Goal: Task Accomplishment & Management: Manage account settings

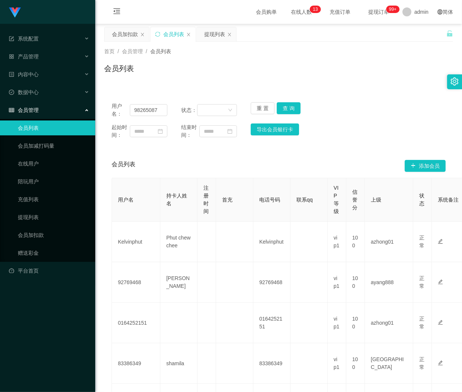
click at [150, 113] on input "98265087" at bounding box center [149, 110] width 38 height 12
drag, startPoint x: 0, startPoint y: 0, endPoint x: 150, endPoint y: 113, distance: 187.8
click at [150, 113] on input "98265087" at bounding box center [149, 110] width 38 height 12
type input "98265087"
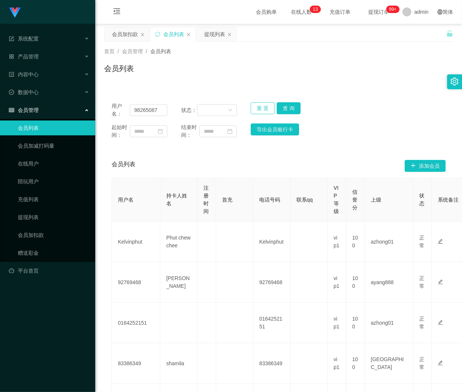
click at [259, 110] on button "重 置" at bounding box center [263, 108] width 24 height 12
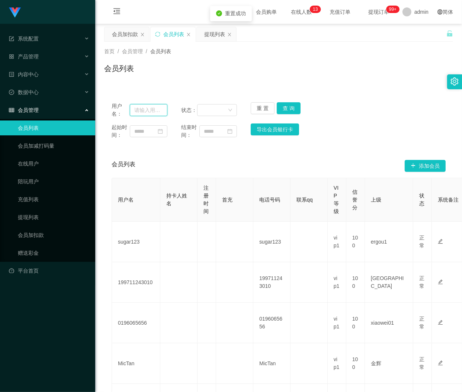
click at [152, 109] on input "text" at bounding box center [149, 110] width 38 height 12
paste input "98265087"
type input "98265087"
click at [283, 106] on button "查 询" at bounding box center [289, 108] width 24 height 12
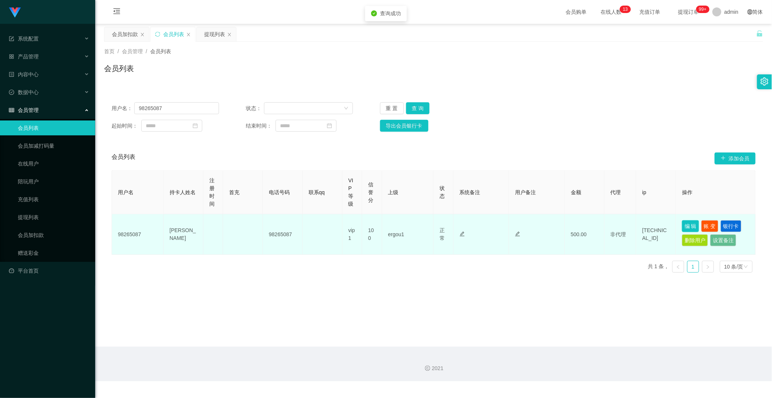
click at [462, 224] on button "编 辑" at bounding box center [690, 226] width 17 height 12
type input "98265087"
type input "[PERSON_NAME]"
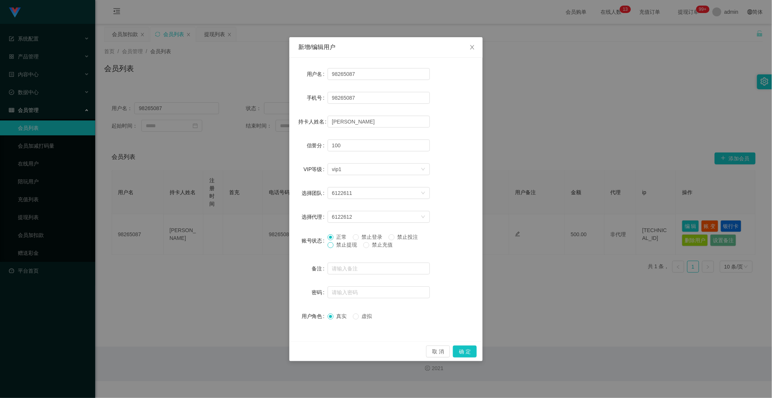
click at [333, 246] on span at bounding box center [331, 245] width 6 height 6
click at [462, 351] on button "确 定" at bounding box center [465, 352] width 24 height 12
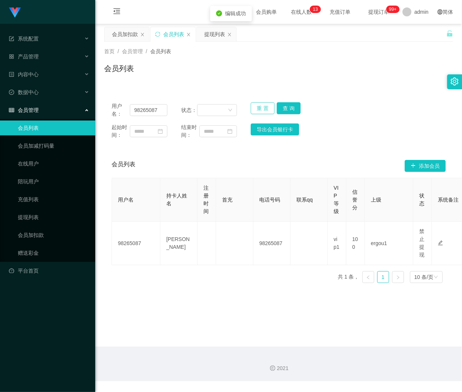
click at [263, 106] on button "重 置" at bounding box center [263, 108] width 24 height 12
